Goal: Check status: Check status

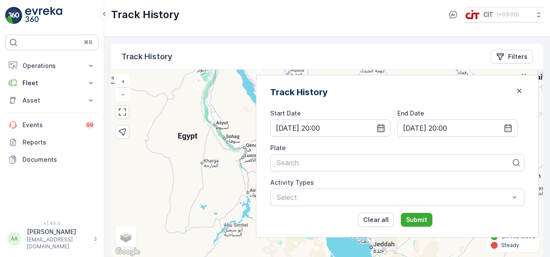
click at [385, 125] on icon "button" at bounding box center [381, 128] width 9 height 9
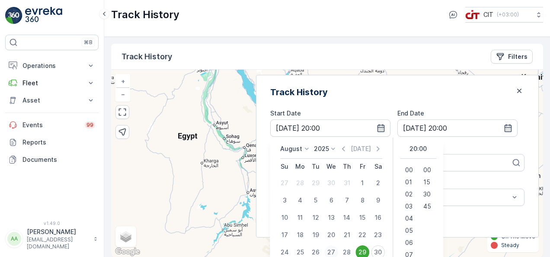
click at [338, 251] on div "27" at bounding box center [331, 252] width 14 height 14
type input "[DATE] 20:00"
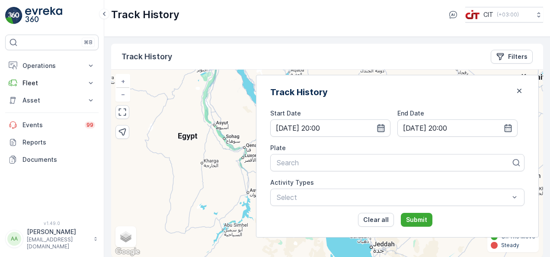
click at [385, 128] on icon "button" at bounding box center [381, 128] width 9 height 9
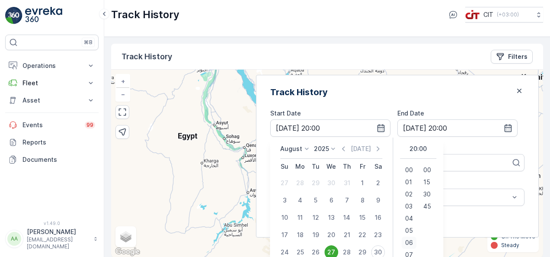
click at [413, 241] on span "06" at bounding box center [409, 242] width 8 height 9
type input "[DATE] 06:00"
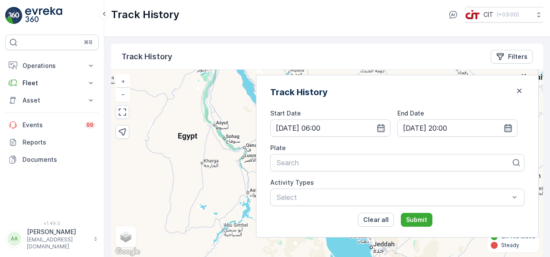
click at [506, 129] on icon "button" at bounding box center [508, 128] width 9 height 9
click at [485, 101] on div "Track History Start Date [DATE] 06:00 End Date [DATE] 20:00 Plate Search Activi…" at bounding box center [397, 156] width 283 height 163
click at [337, 161] on div at bounding box center [394, 163] width 236 height 8
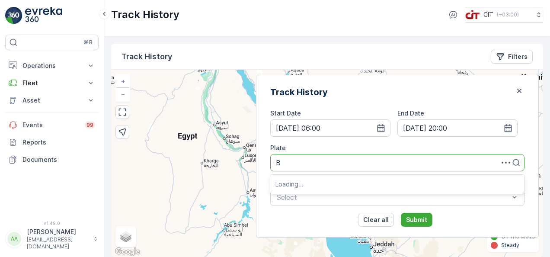
type input "BE"
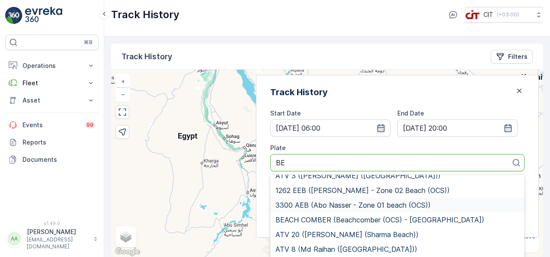
scroll to position [105, 0]
click at [377, 215] on span "BEACH COMBER (Beachcomber (OCS) - [GEOGRAPHIC_DATA])" at bounding box center [379, 219] width 209 height 8
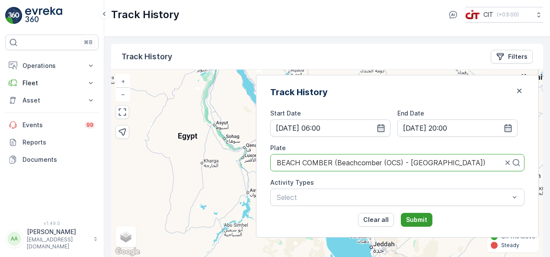
click at [427, 221] on p "Submit" at bounding box center [416, 219] width 21 height 9
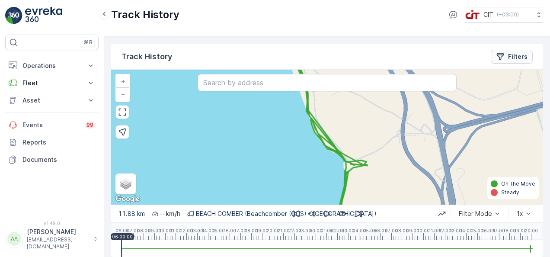
click at [521, 59] on p "Filters" at bounding box center [517, 56] width 19 height 9
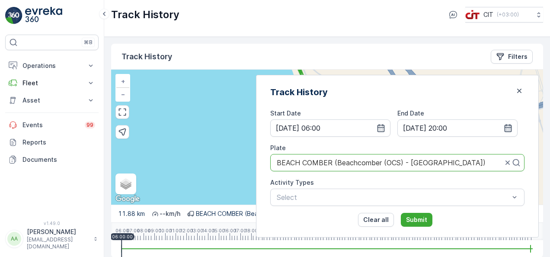
click at [505, 130] on icon "button" at bounding box center [508, 128] width 9 height 9
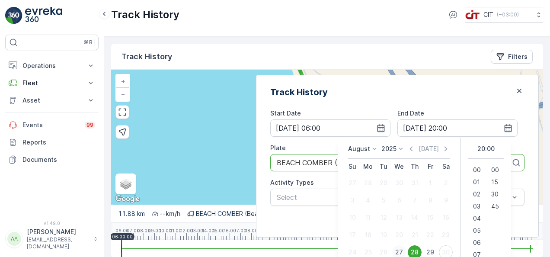
click at [406, 250] on div "27" at bounding box center [399, 252] width 14 height 14
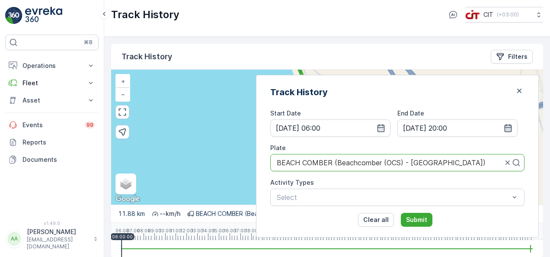
click at [505, 127] on icon "button" at bounding box center [508, 128] width 7 height 8
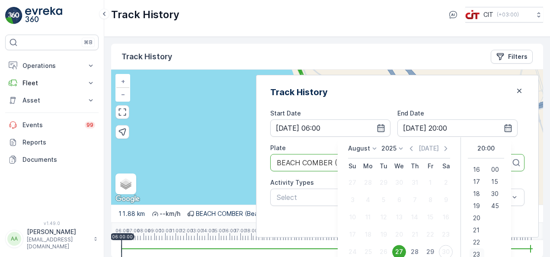
scroll to position [3, 0]
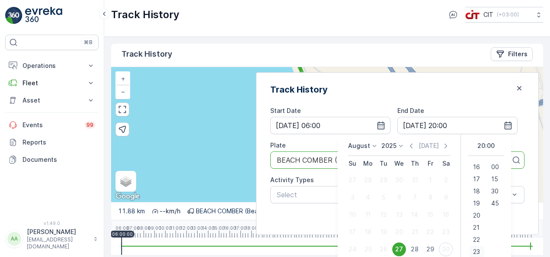
click at [480, 248] on span "23" at bounding box center [476, 251] width 7 height 9
type input "[DATE] 23:00"
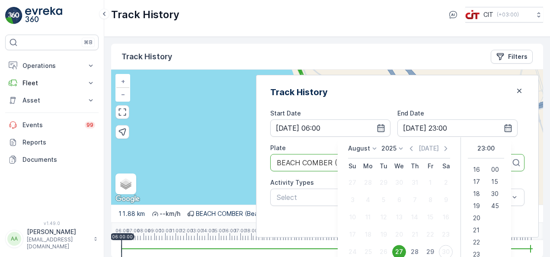
click at [467, 92] on div "Track History" at bounding box center [397, 92] width 254 height 13
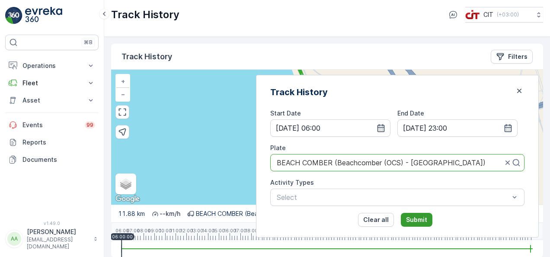
click at [425, 215] on p "Submit" at bounding box center [416, 219] width 21 height 9
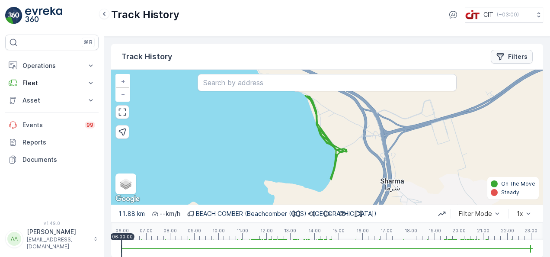
click at [508, 61] on button "Filters" at bounding box center [512, 57] width 42 height 14
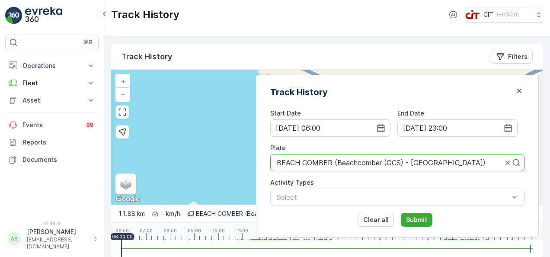
click at [385, 127] on icon "button" at bounding box center [381, 128] width 9 height 9
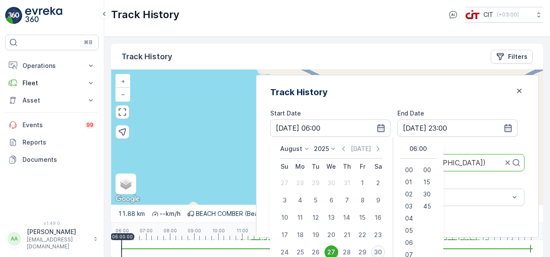
click at [385, 249] on div "30" at bounding box center [378, 252] width 14 height 14
type input "[DATE] 06:00"
type input "[DATE] 23:00"
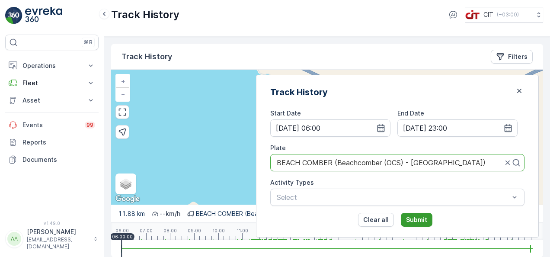
click at [426, 219] on p "Submit" at bounding box center [416, 219] width 21 height 9
